Goal: Task Accomplishment & Management: Use online tool/utility

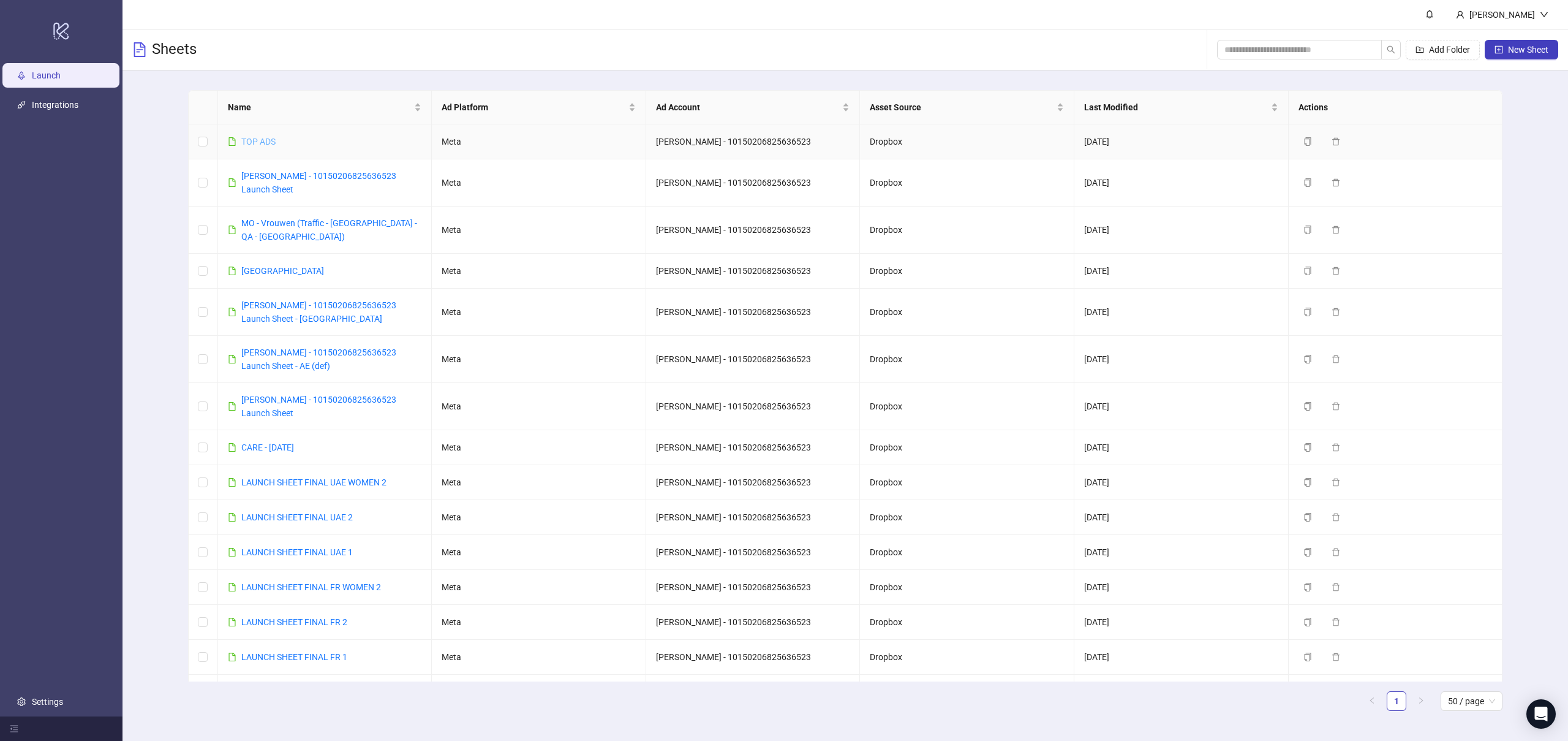
click at [260, 145] on link "TOP ADS" at bounding box center [258, 141] width 34 height 10
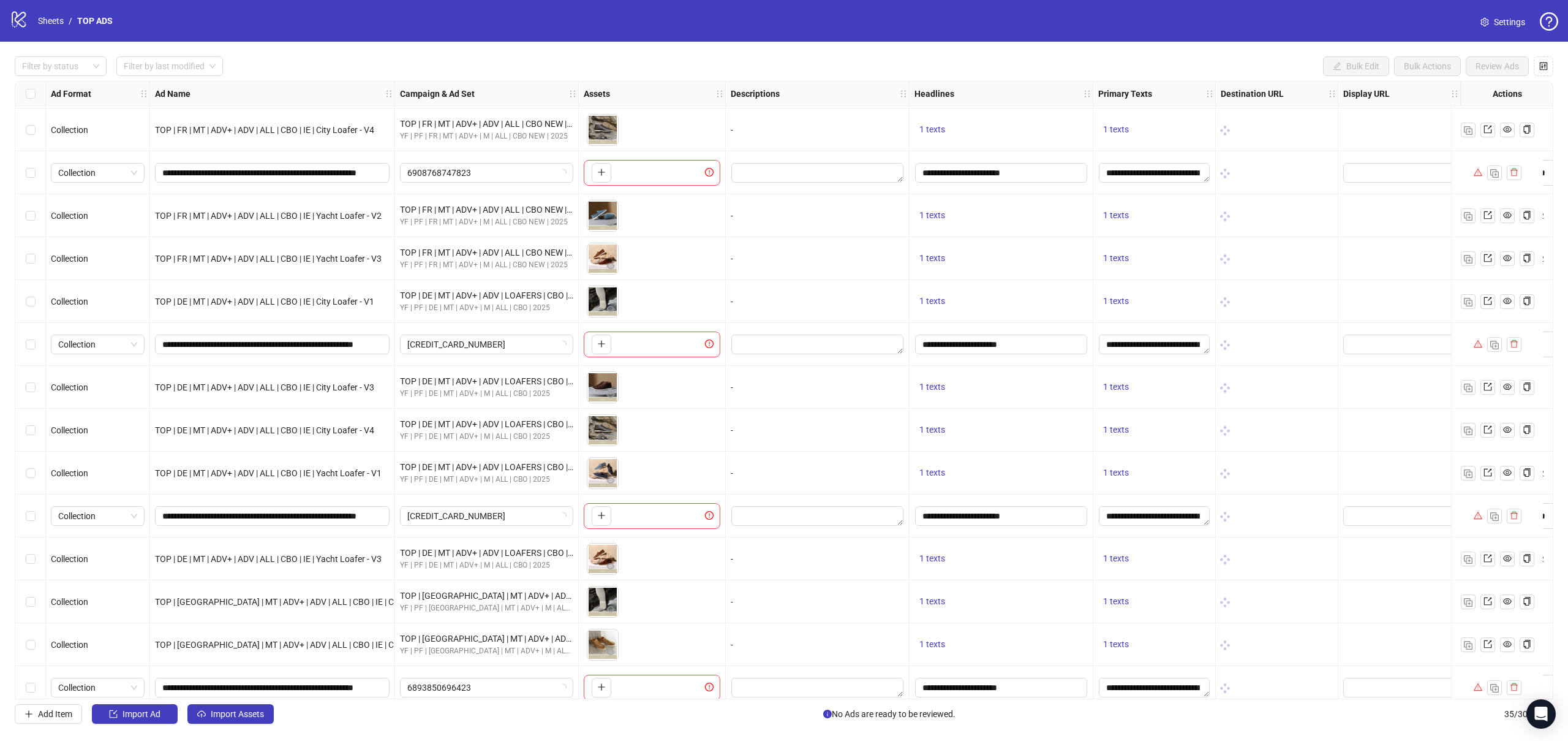
scroll to position [157, 0]
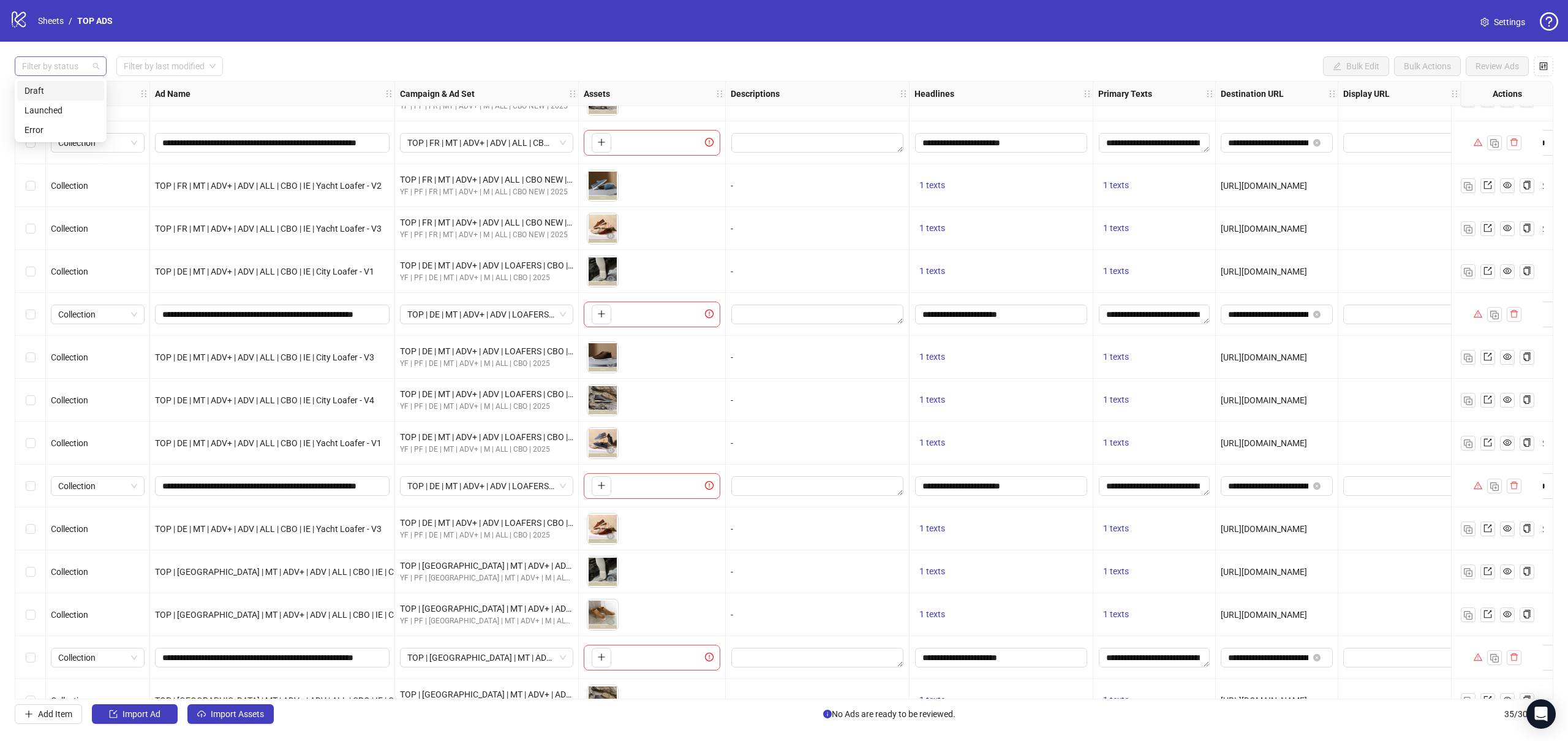
click at [60, 67] on div at bounding box center [54, 66] width 74 height 17
click at [55, 129] on div "Error" at bounding box center [60, 130] width 72 height 14
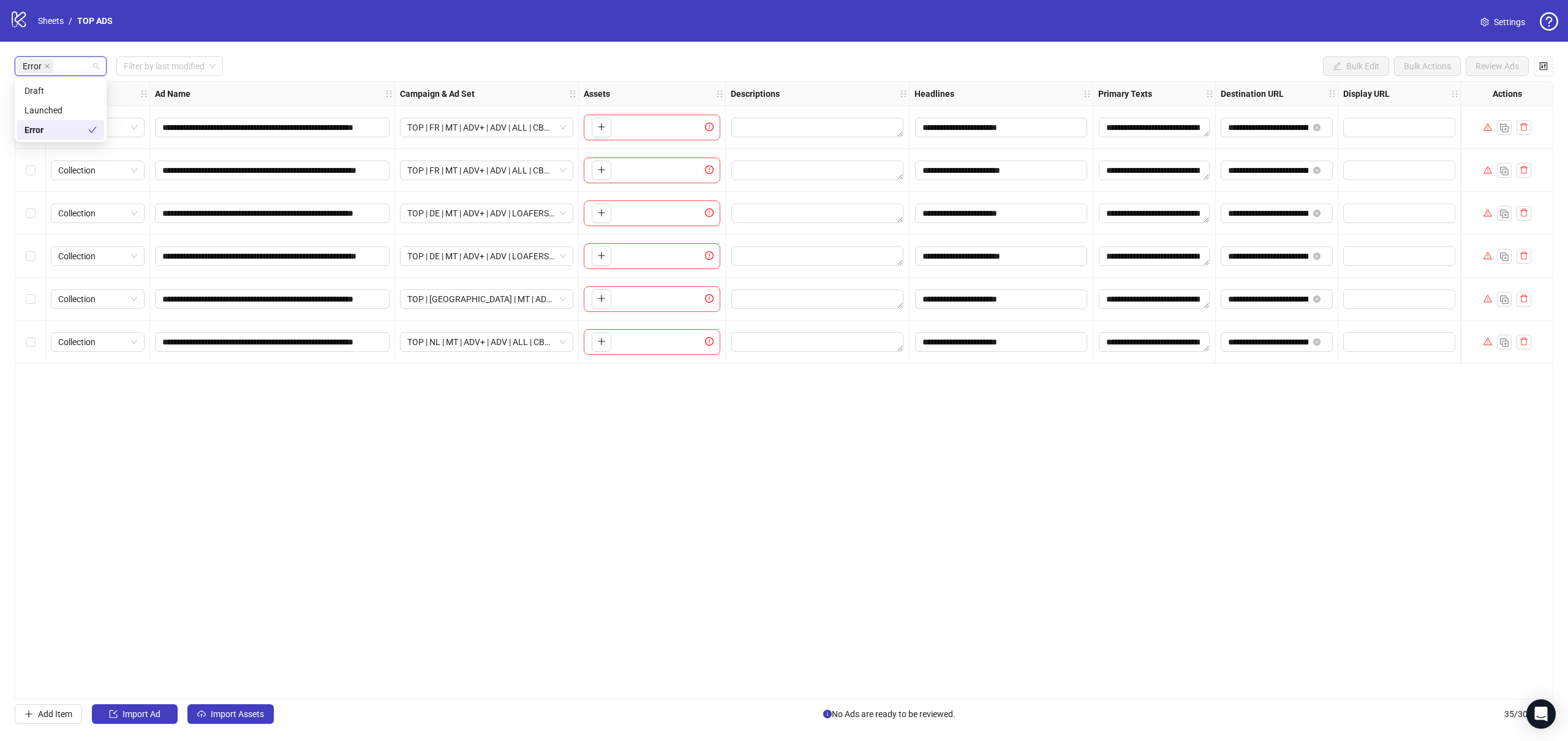
click at [550, 566] on div "**********" at bounding box center [784, 390] width 1539 height 618
click at [474, 215] on span "TOP | DE | MT | ADV+ | ADV | LOAFERS | CBO | Top Ads" at bounding box center [486, 213] width 158 height 18
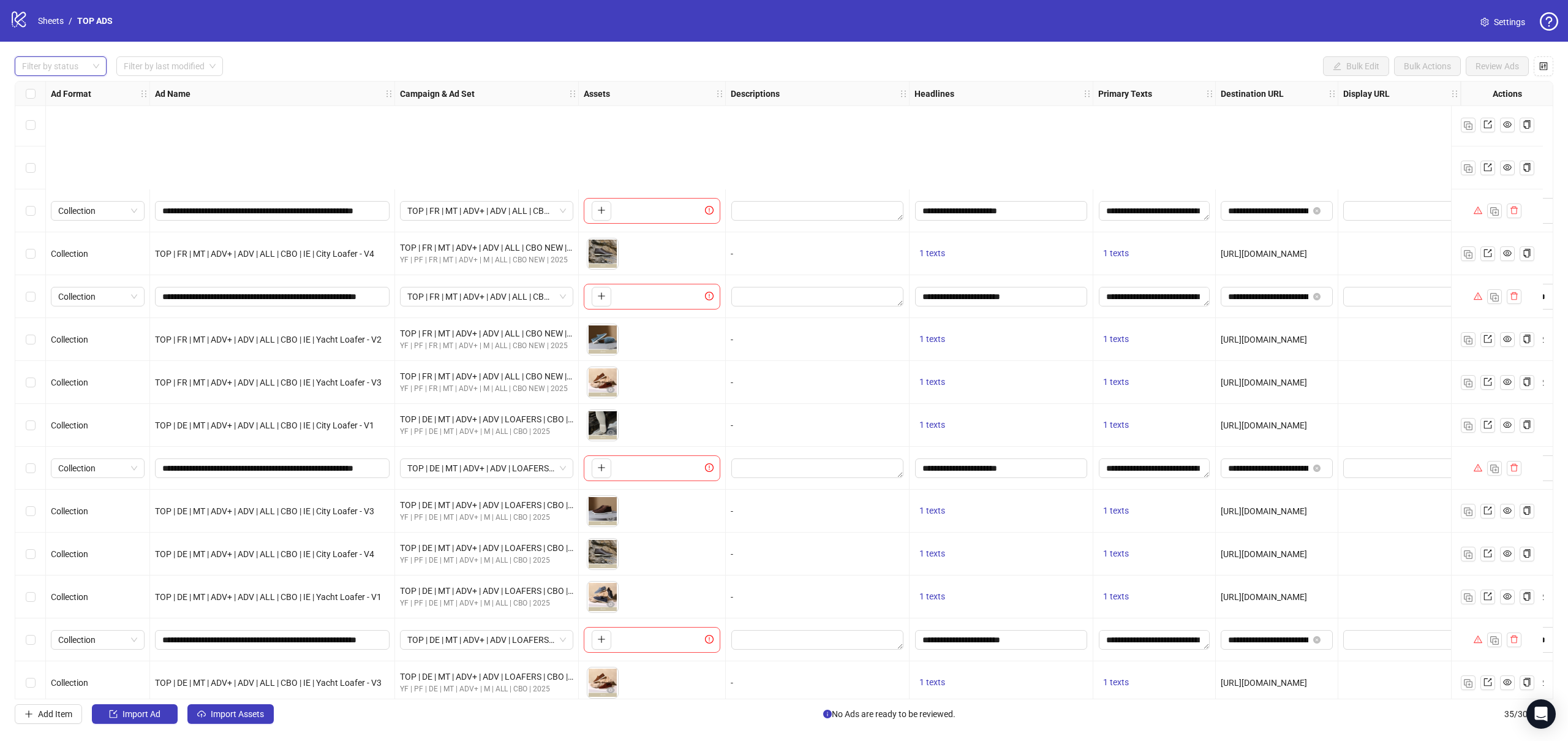
scroll to position [220, 0]
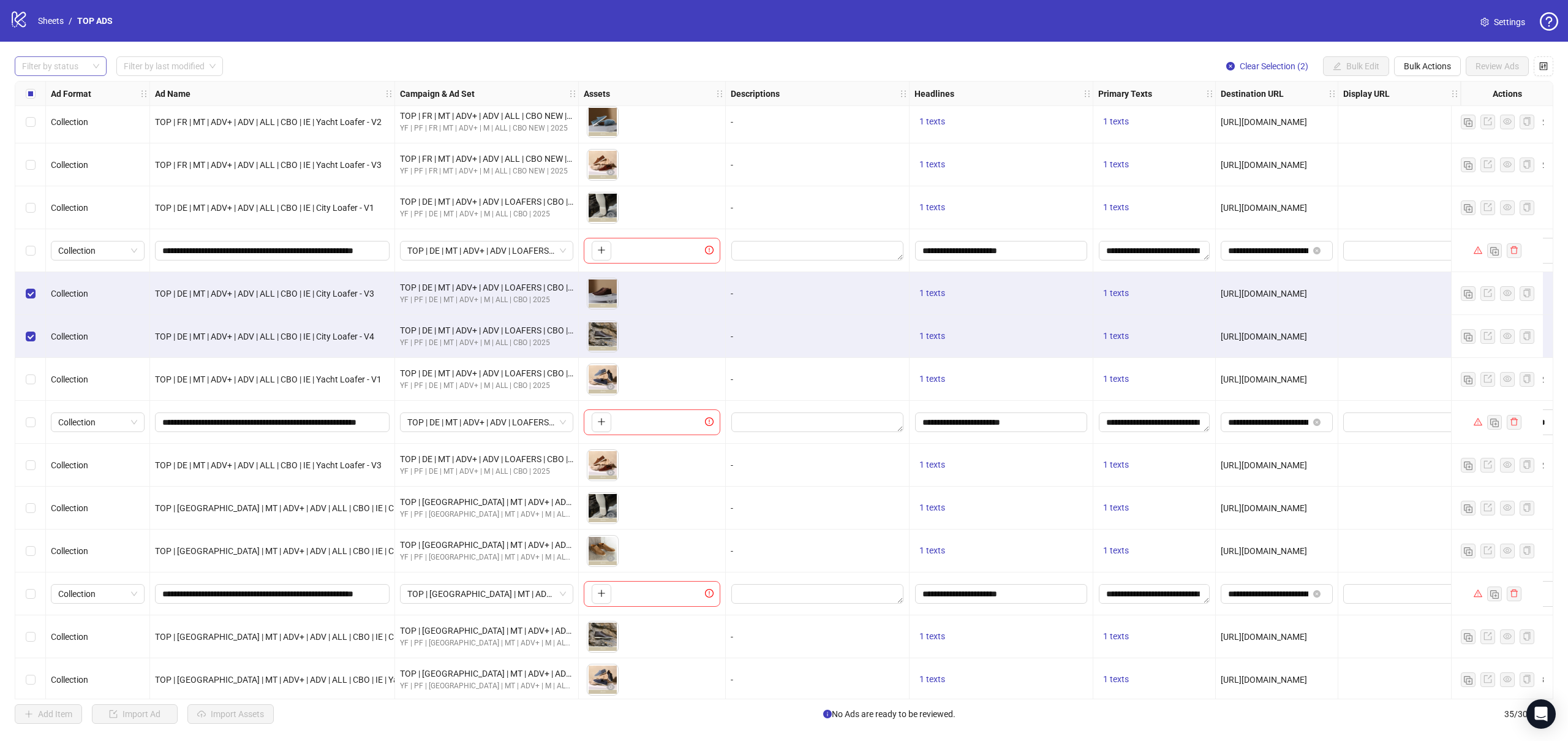
click at [27, 370] on div "Select row 12" at bounding box center [31, 379] width 31 height 43
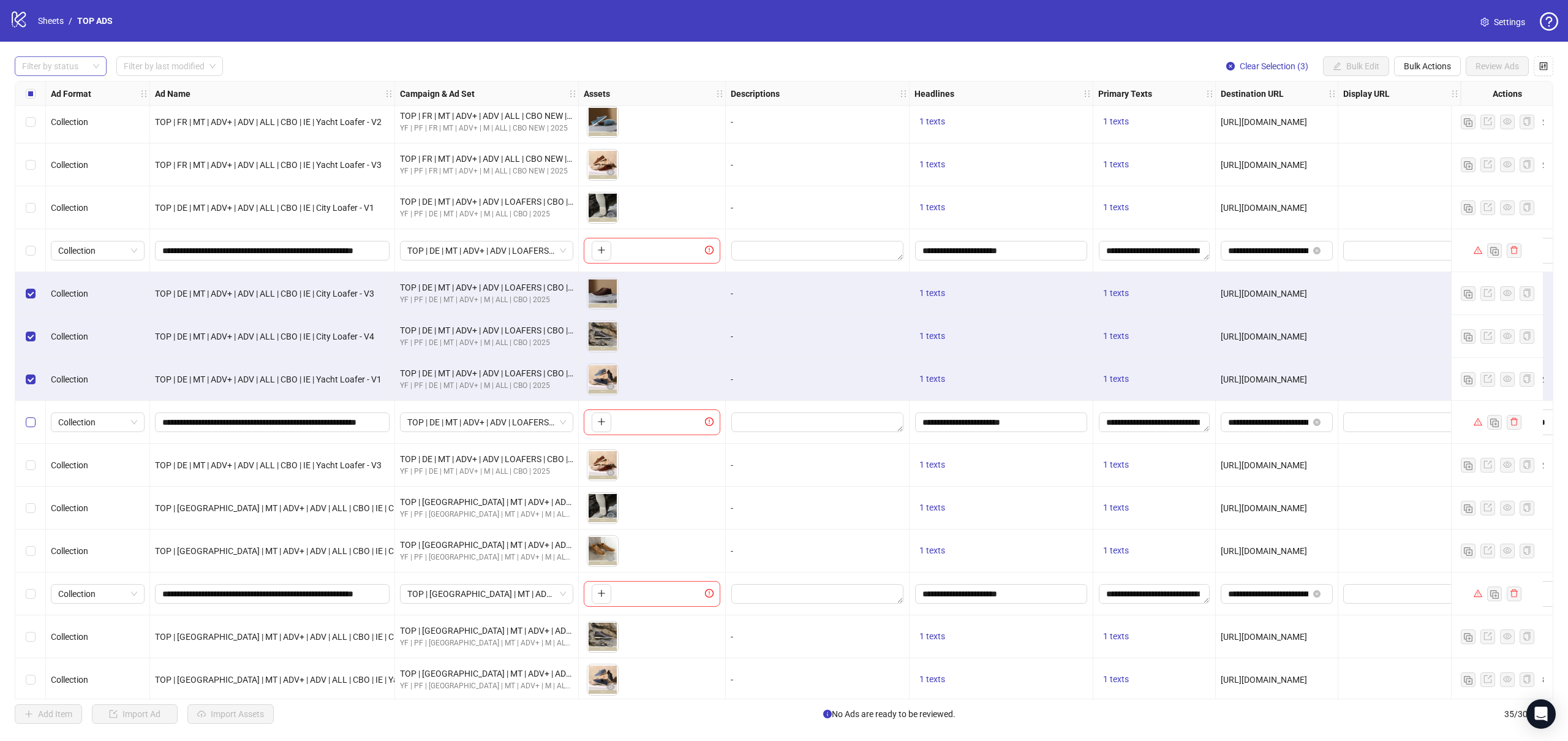
drag, startPoint x: 30, startPoint y: 416, endPoint x: 31, endPoint y: 427, distance: 11.0
click at [30, 416] on label "Select row 13" at bounding box center [31, 422] width 10 height 14
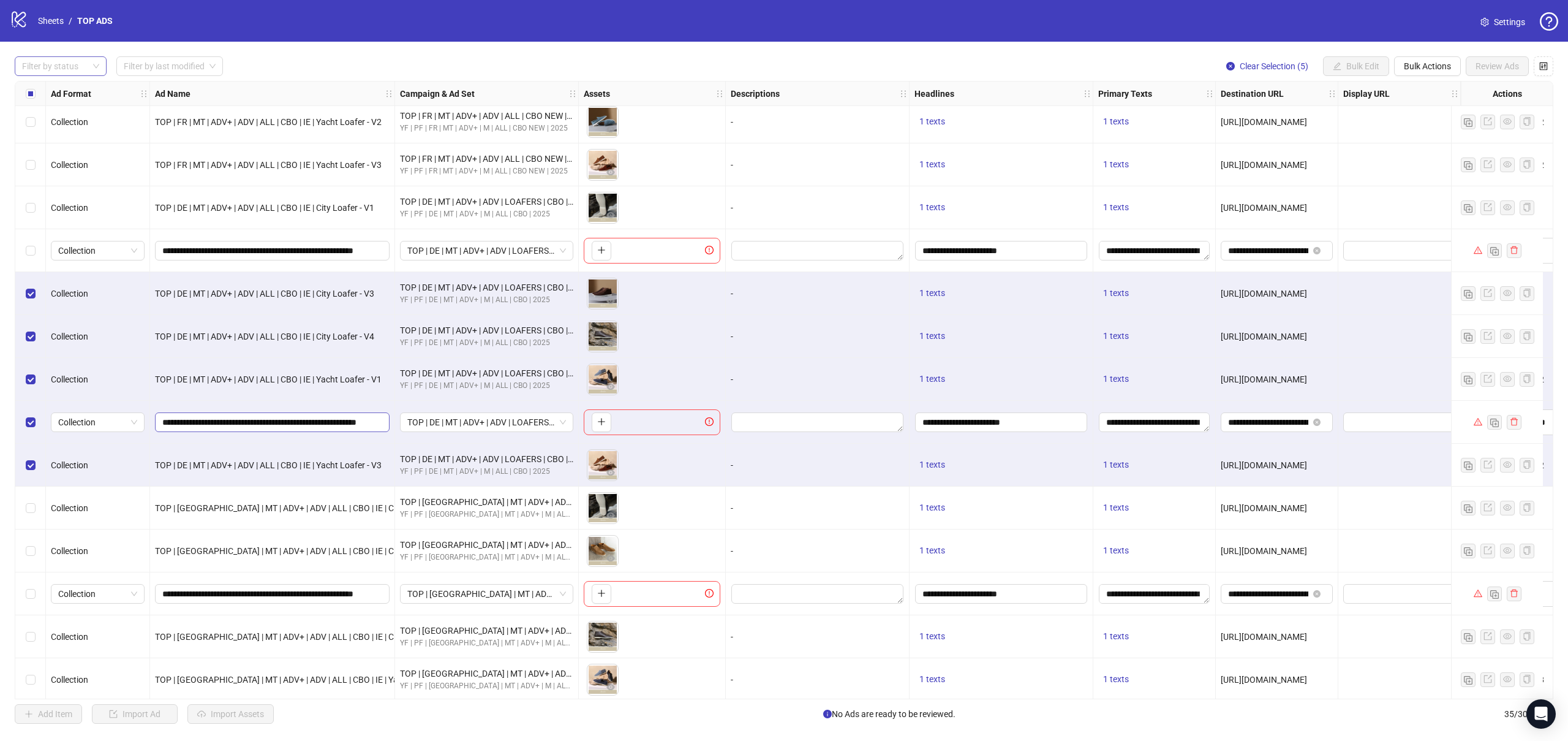
scroll to position [0, 15]
click at [597, 419] on icon "plus" at bounding box center [601, 421] width 8 height 8
click at [1426, 66] on span "Bulk Actions" at bounding box center [1427, 66] width 47 height 10
click at [1428, 131] on span "Duplicate with assets" at bounding box center [1444, 130] width 84 height 14
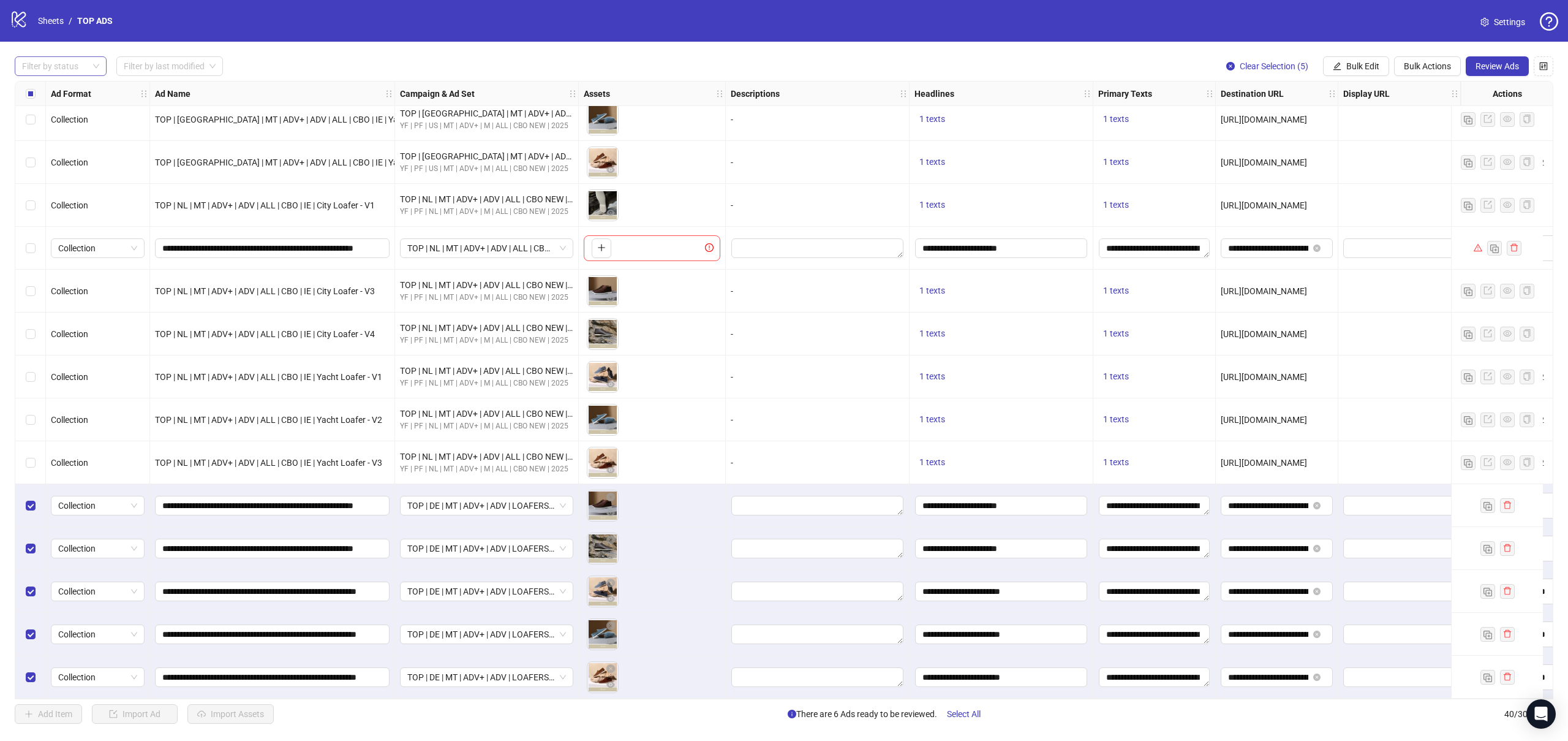
scroll to position [1128, 0]
click at [1365, 67] on span "Bulk Edit" at bounding box center [1363, 66] width 33 height 10
click at [1367, 127] on span "Campaign & Ad Set" at bounding box center [1368, 130] width 73 height 14
click at [1439, 117] on div "TOP | DE | MT | ADV+ | ADV | LOAFERS | CBO | Top Ads" at bounding box center [1321, 119] width 245 height 19
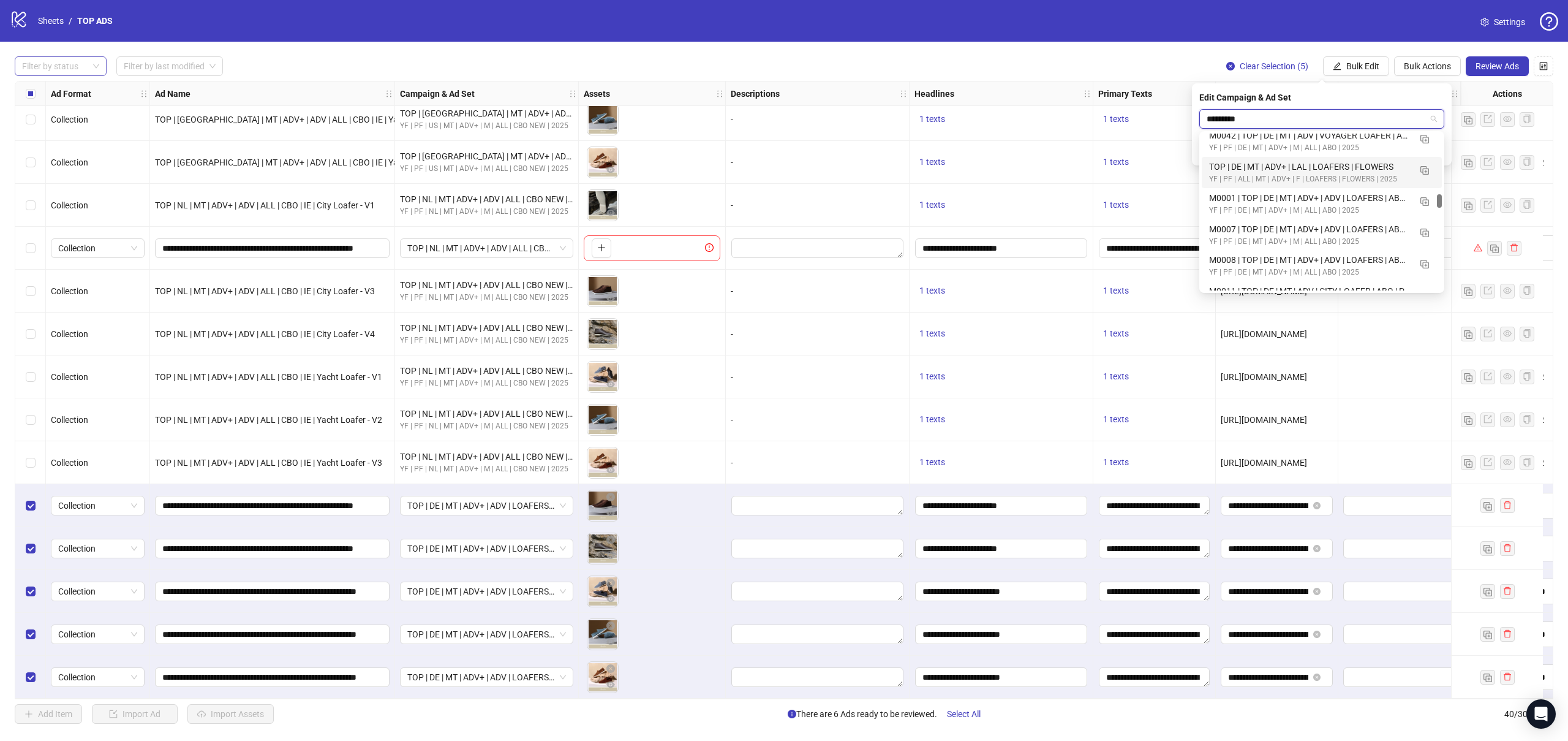
scroll to position [677, 0]
type input "********"
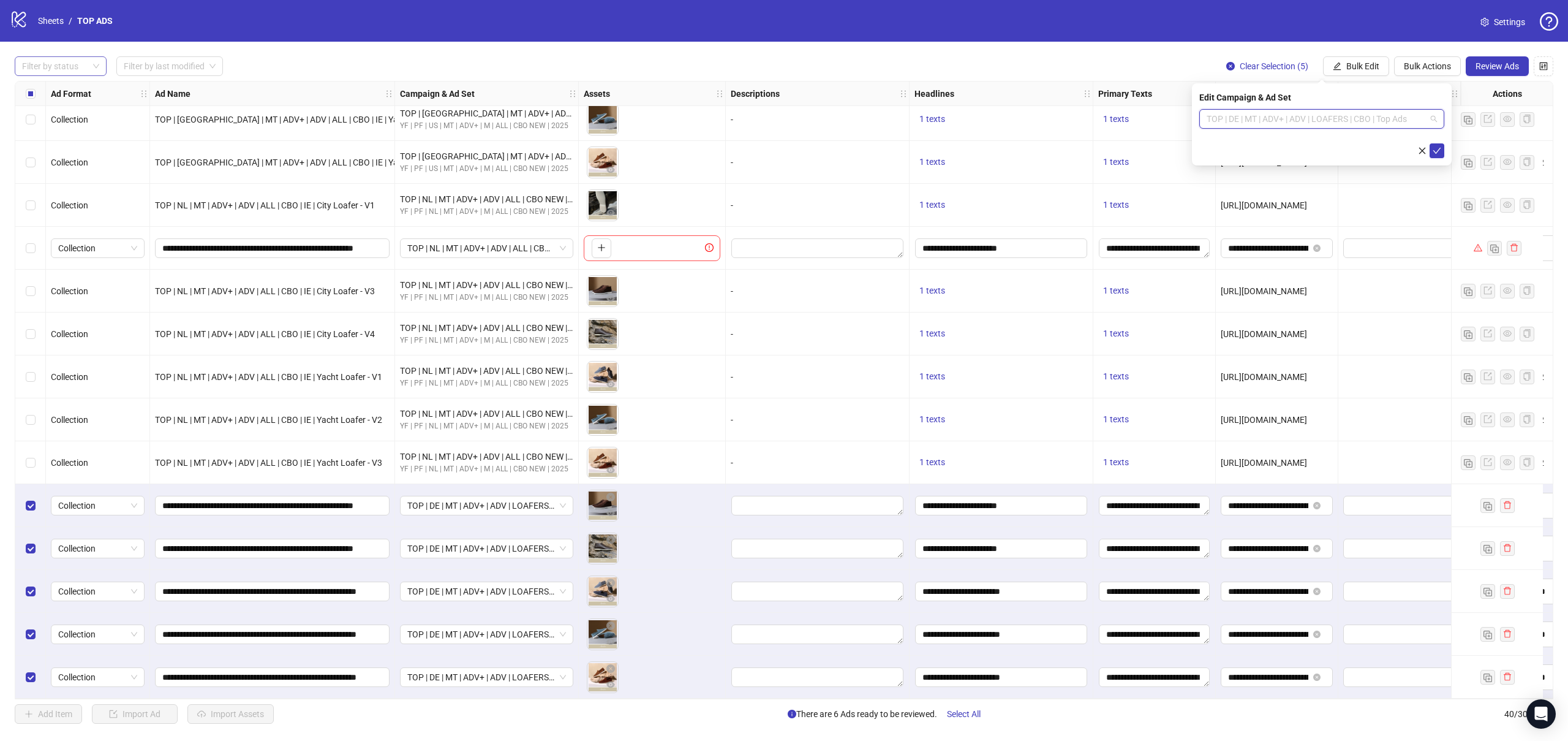
click at [1310, 118] on span "TOP | DE | MT | ADV+ | ADV | LOAFERS | CBO | Top Ads" at bounding box center [1322, 119] width 230 height 18
click at [1310, 118] on span "TOP | DE | MT | ADV+ | ADV | LOAFERS | CBO | Top Ads" at bounding box center [1322, 119] width 230 height 18
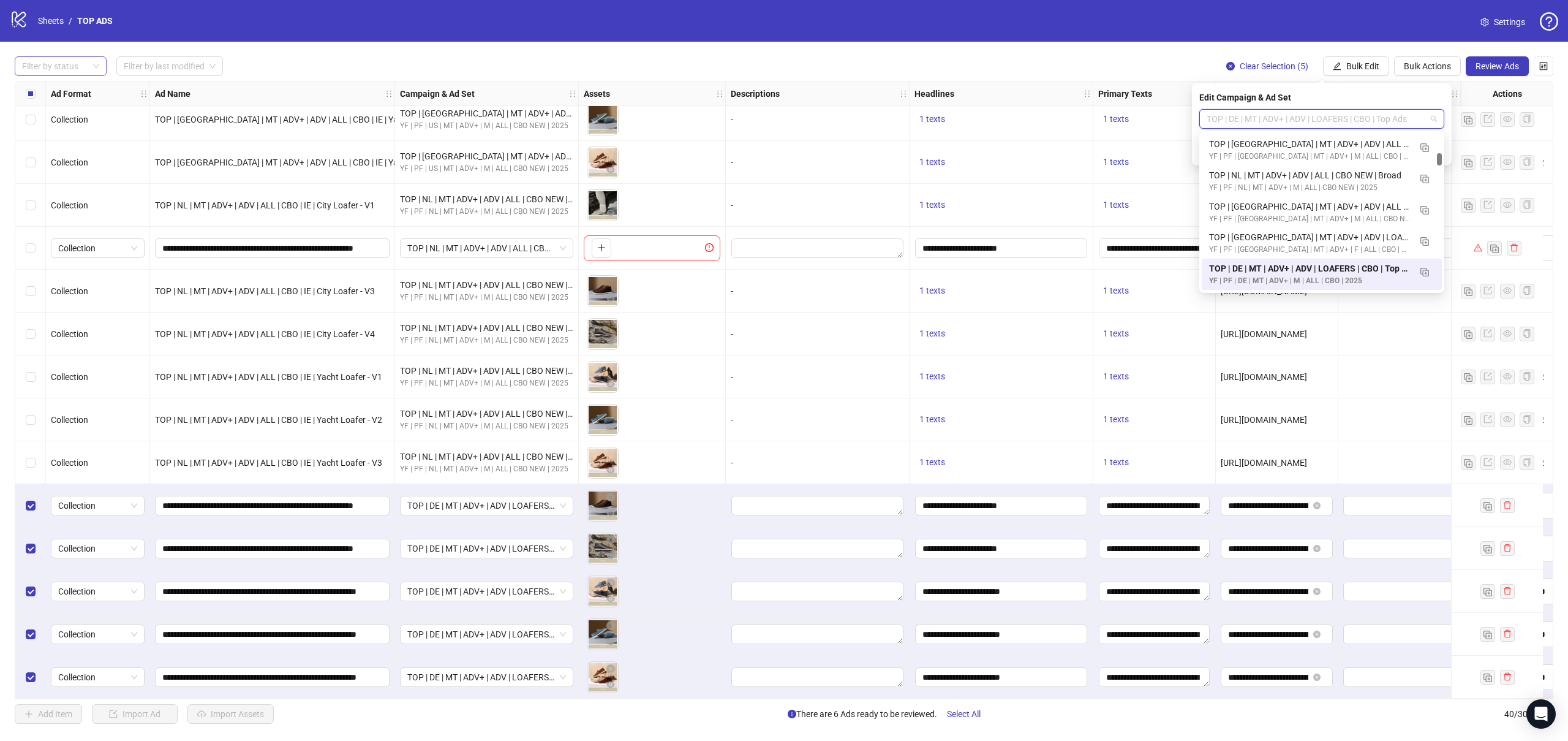
paste input "**********"
type input "**********"
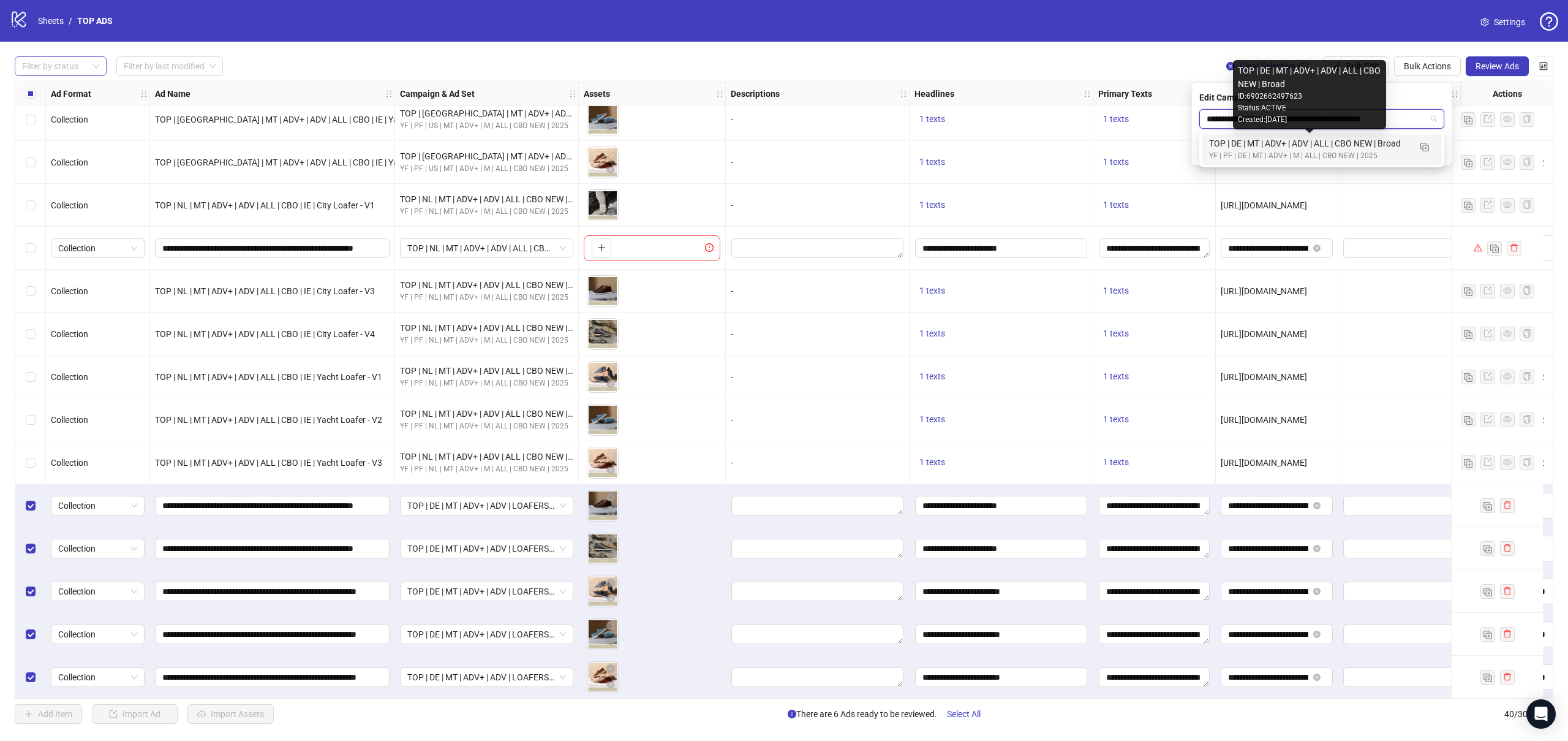
click at [1360, 144] on div "TOP | DE | MT | ADV+ | ADV | ALL | CBO NEW | Broad" at bounding box center [1309, 143] width 201 height 14
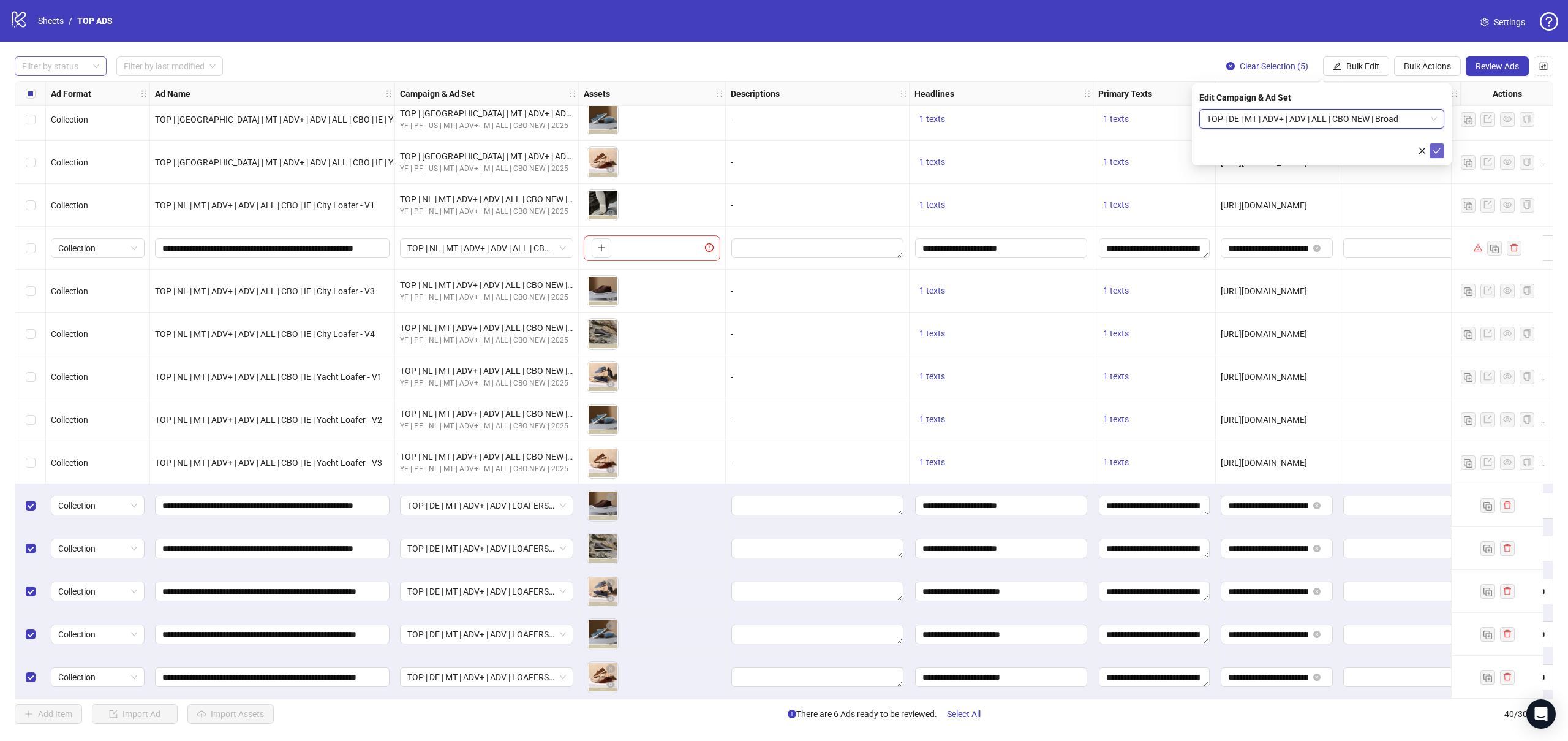
click at [1439, 151] on icon "check" at bounding box center [1437, 150] width 8 height 8
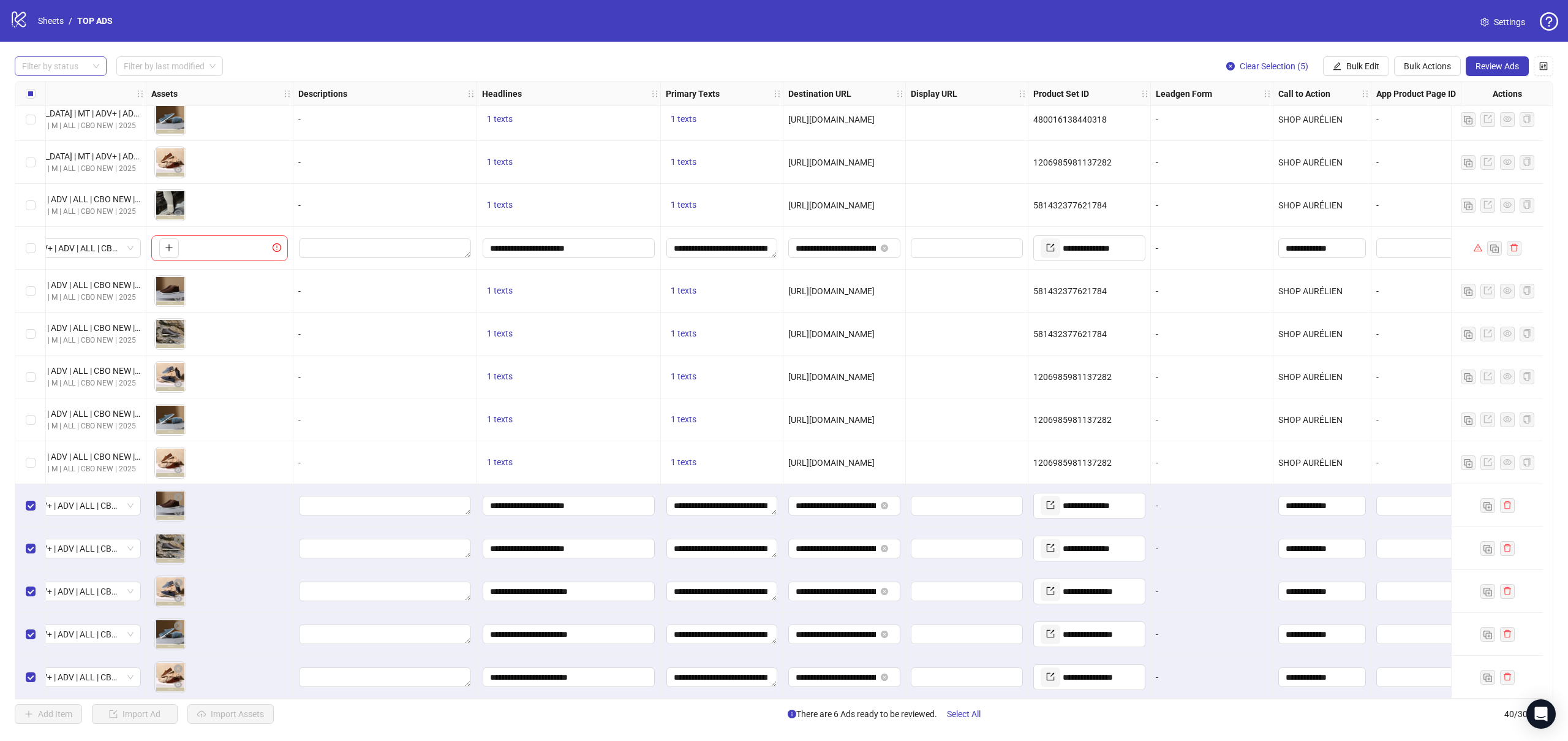
scroll to position [1128, 475]
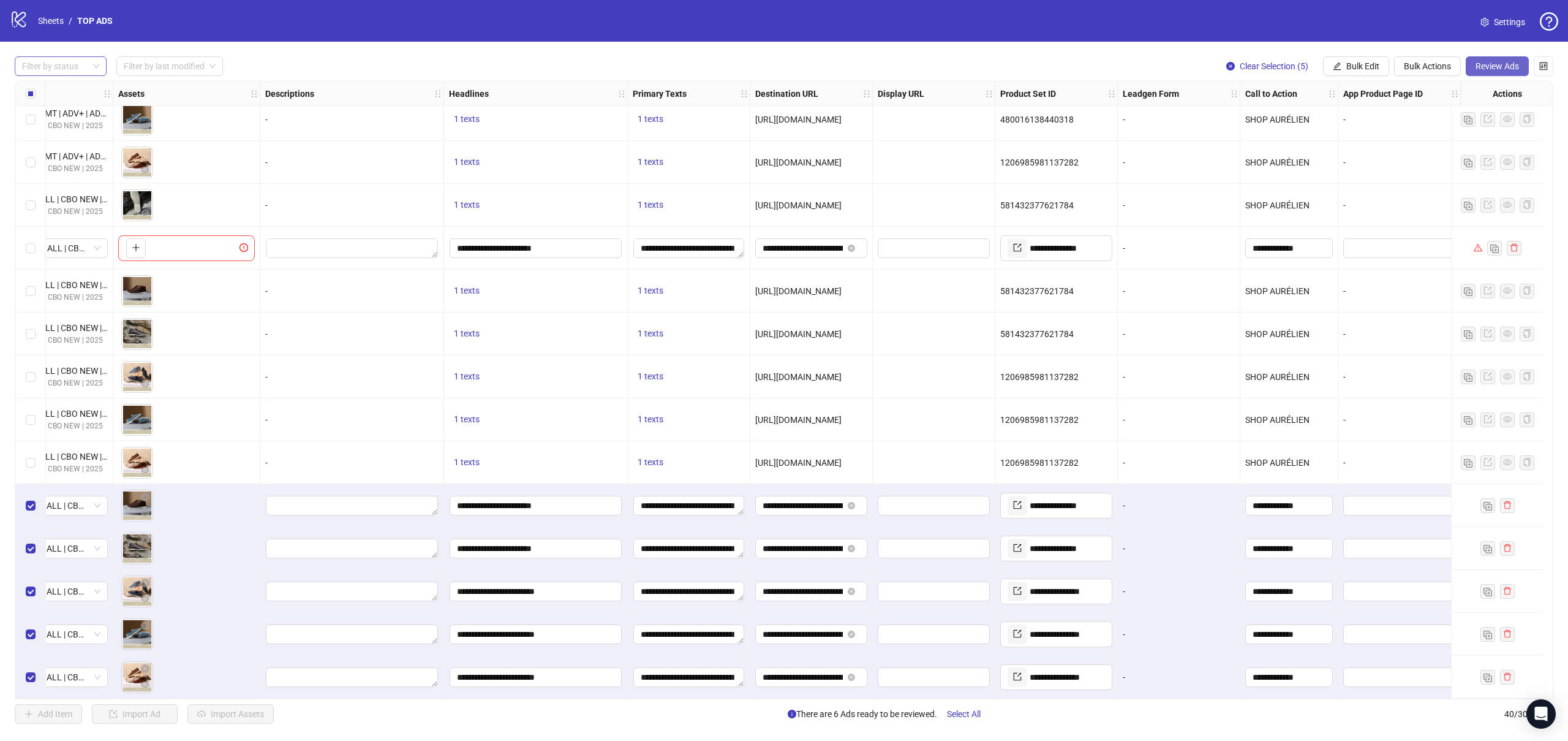
click at [1513, 63] on span "Review Ads" at bounding box center [1497, 66] width 44 height 10
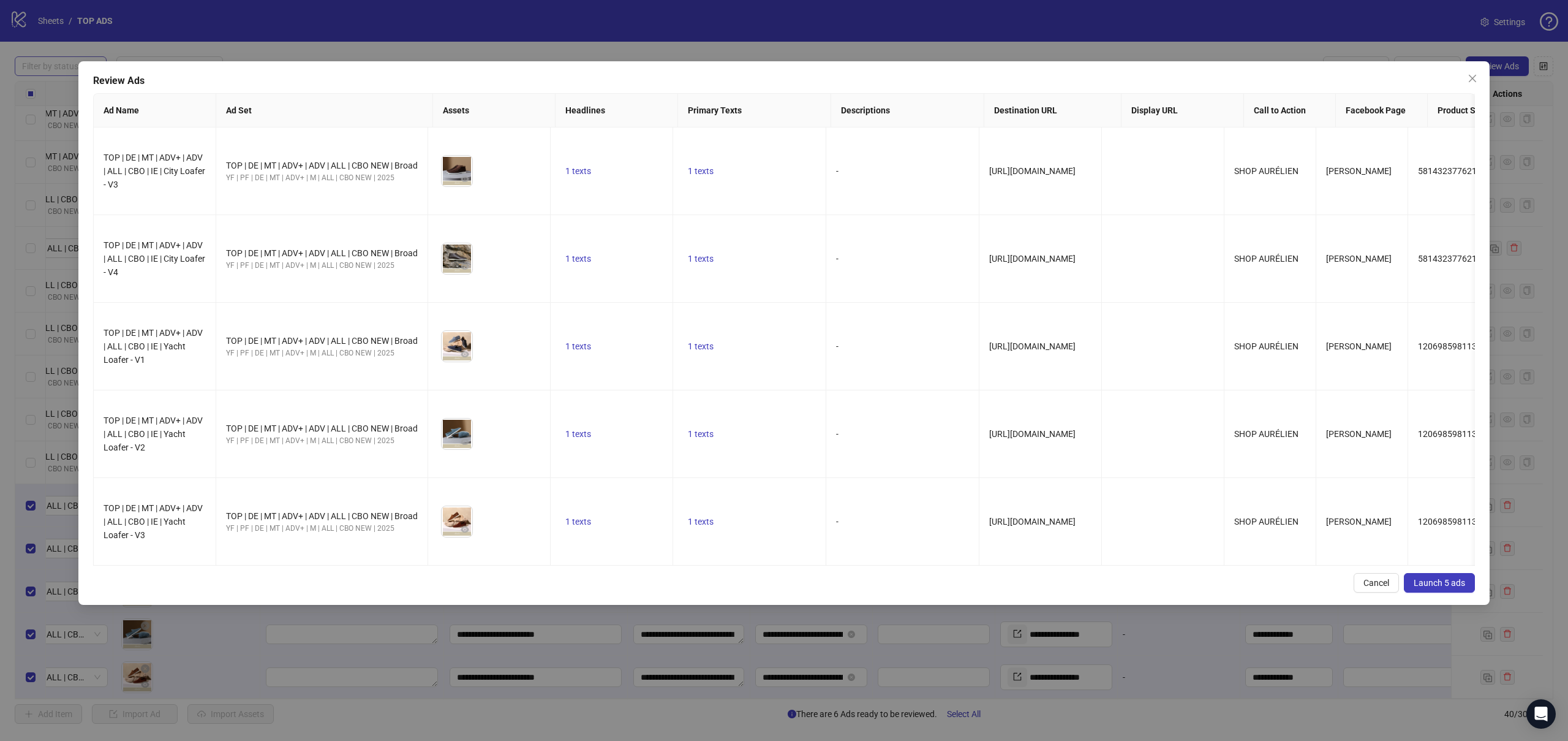
click at [1449, 584] on span "Launch 5 ads" at bounding box center [1439, 583] width 51 height 10
